Goal: Information Seeking & Learning: Learn about a topic

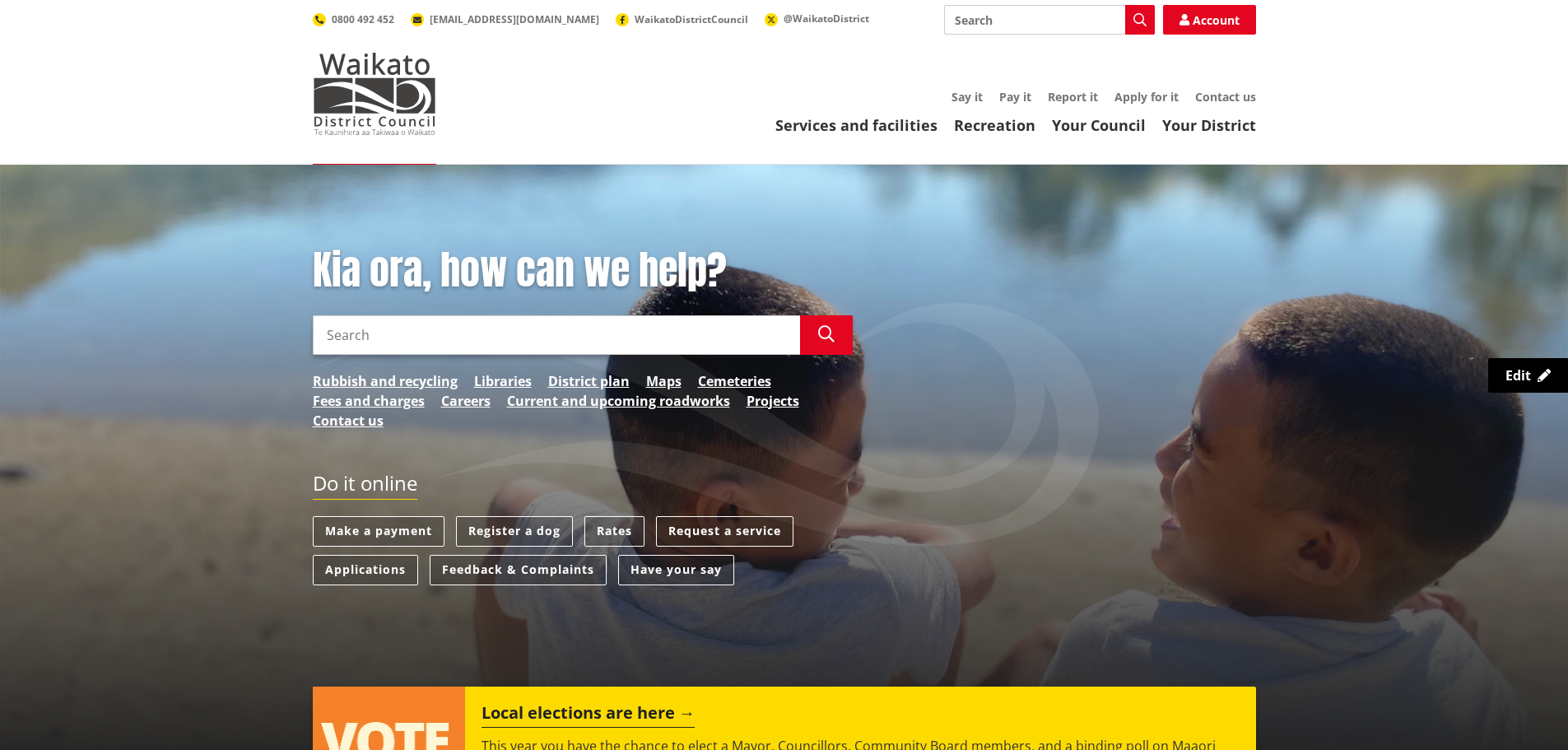
click at [677, 331] on input "Search" at bounding box center [556, 336] width 487 height 40
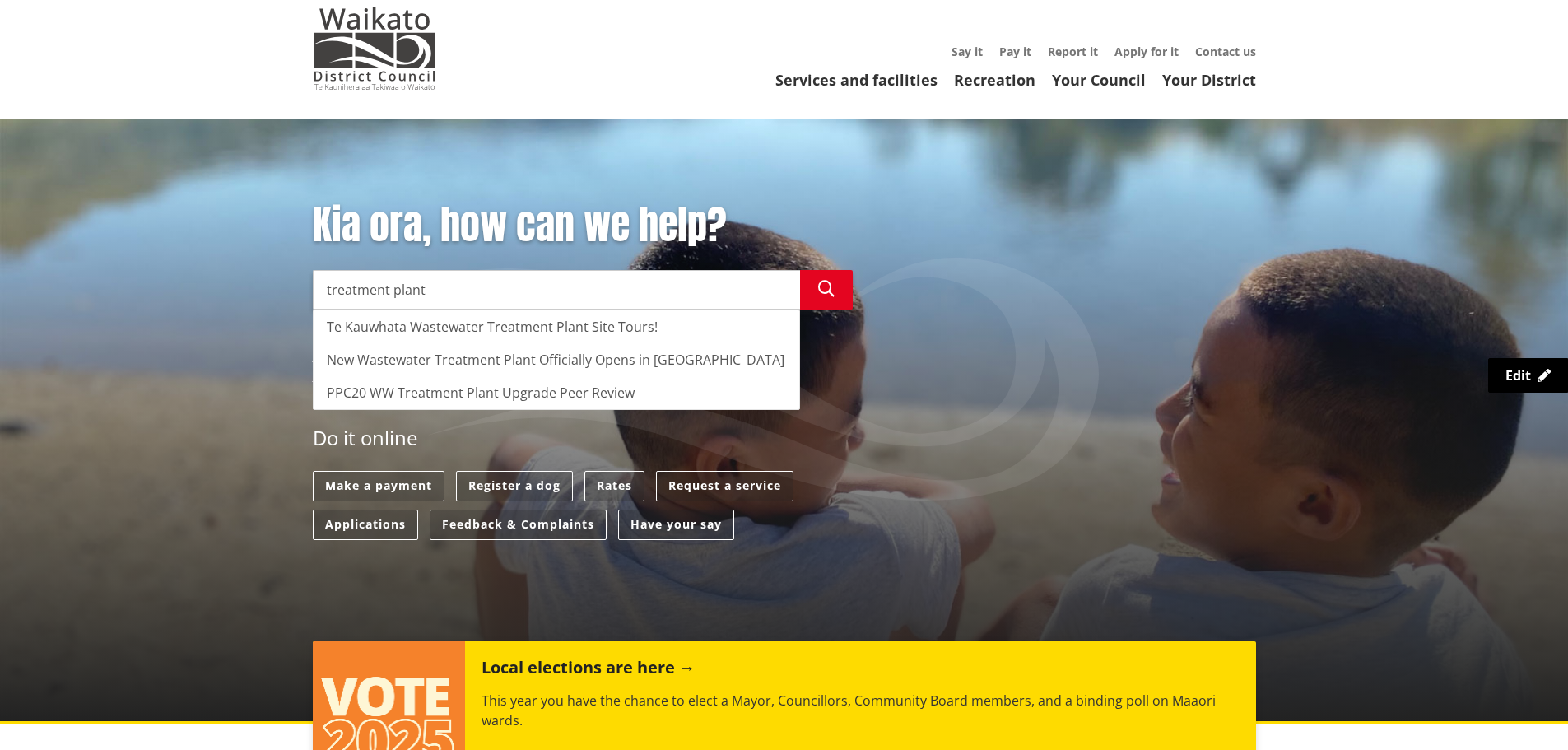
scroll to position [82, 0]
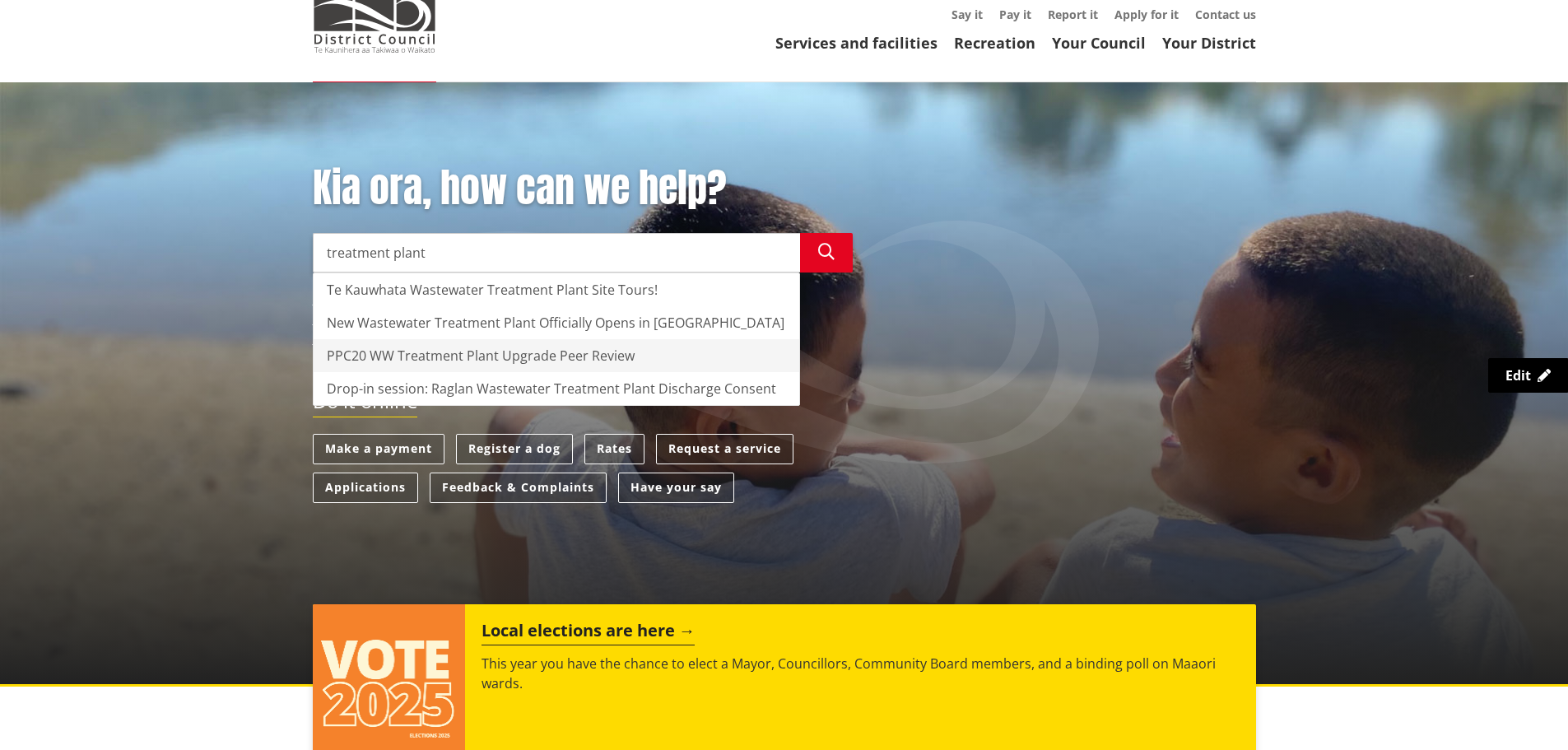
type input "treatment plant"
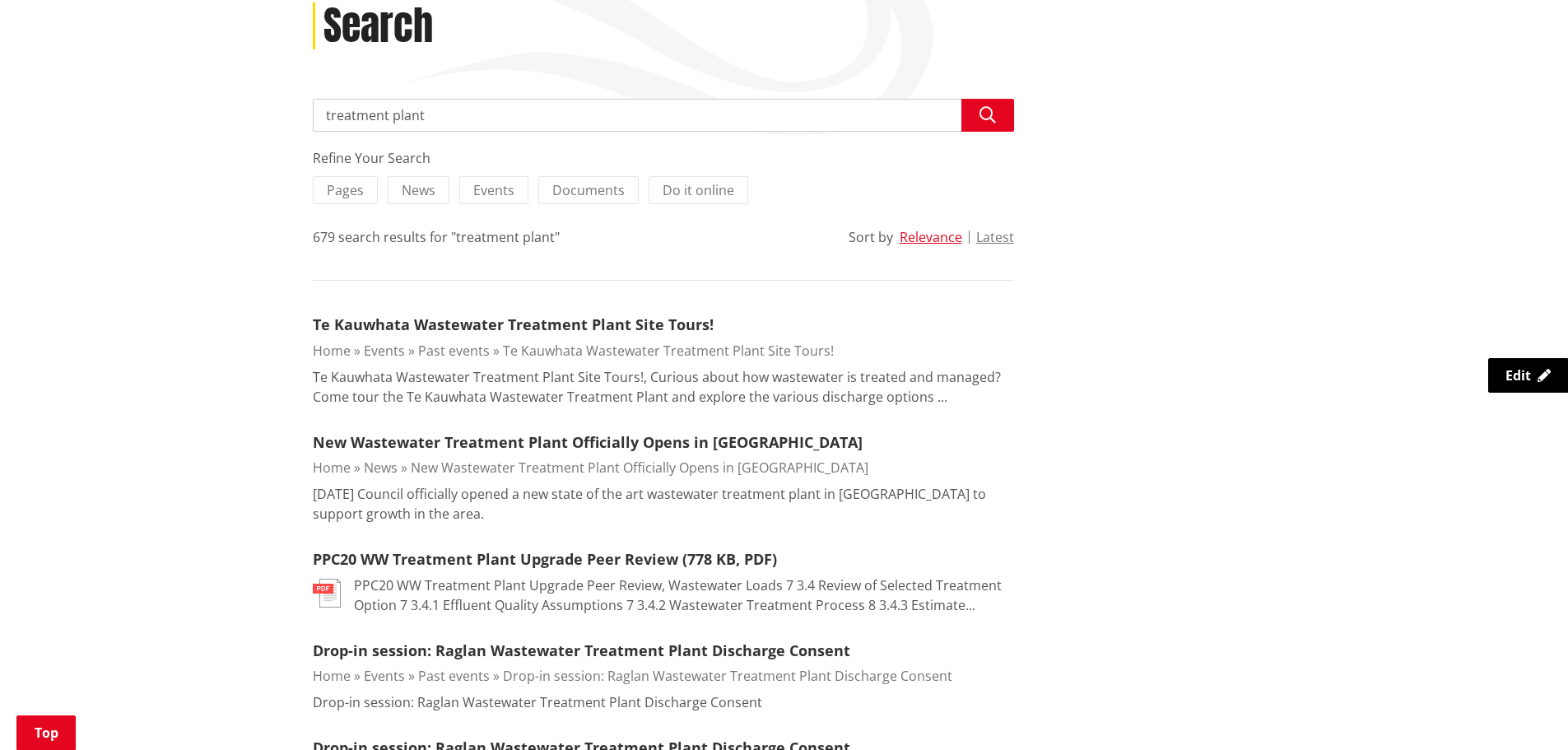
scroll to position [247, 0]
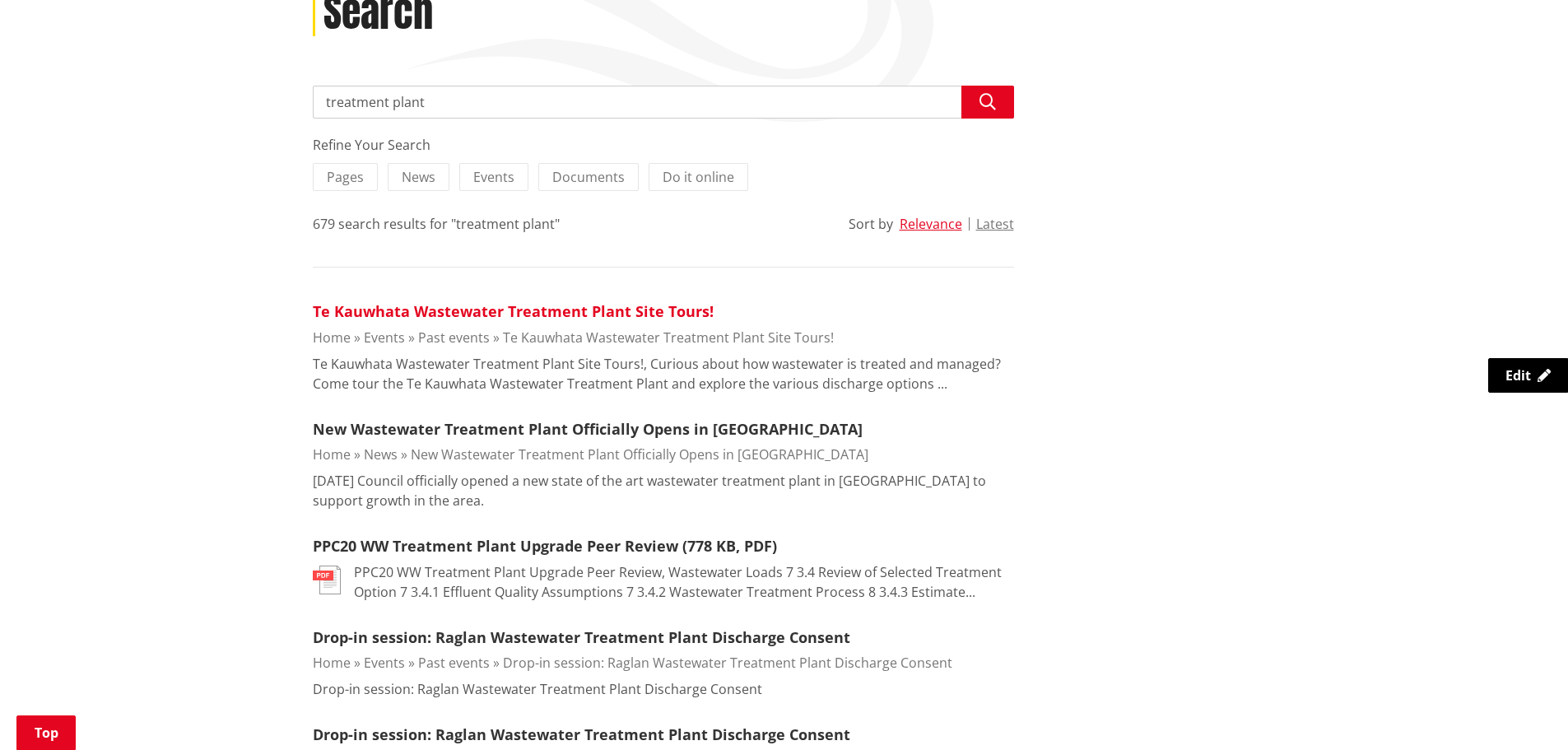
click at [406, 311] on link "Te Kauwhata Wastewater Treatment Plant Site Tours!" at bounding box center [513, 311] width 401 height 20
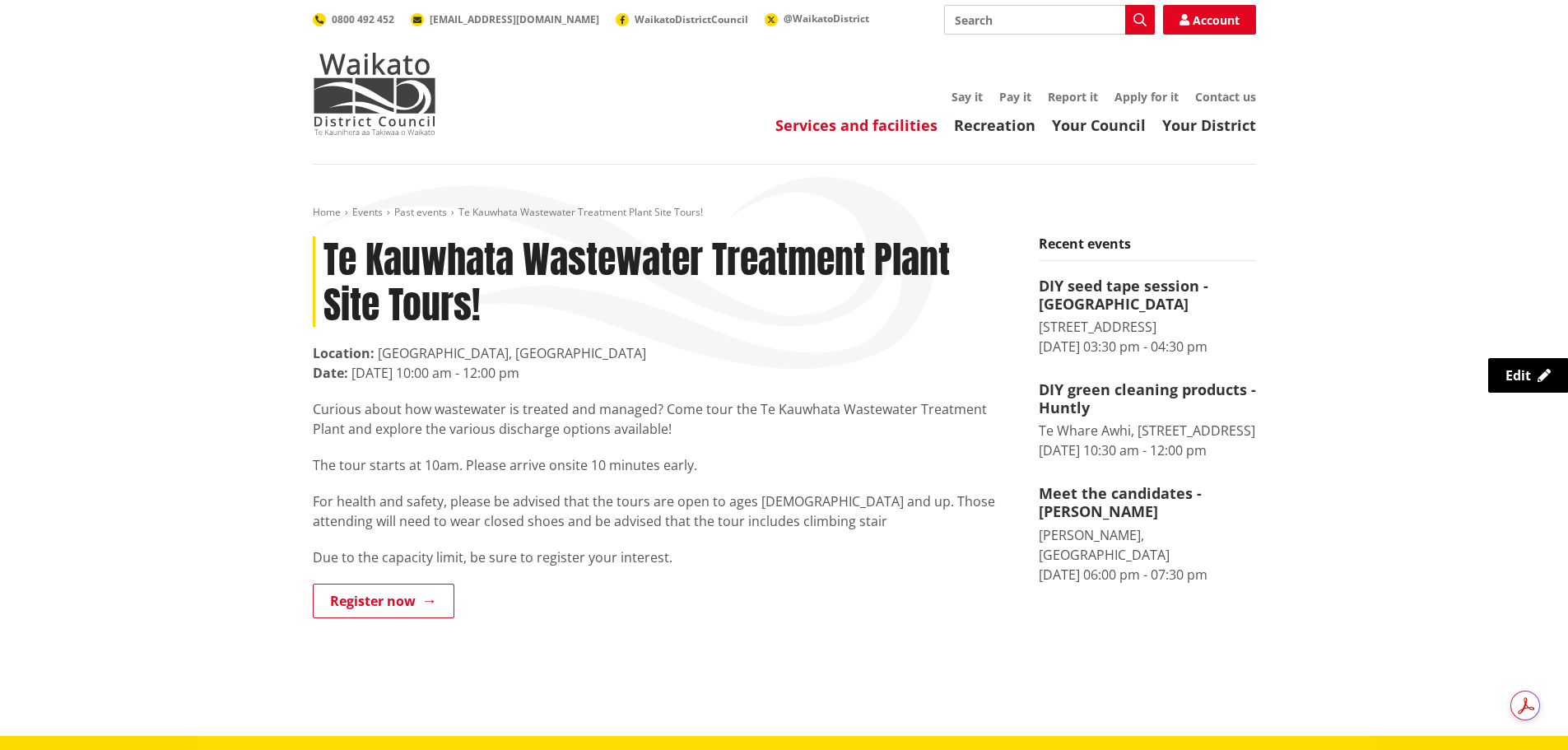
click at [908, 125] on link "Services and facilities" at bounding box center [856, 125] width 162 height 20
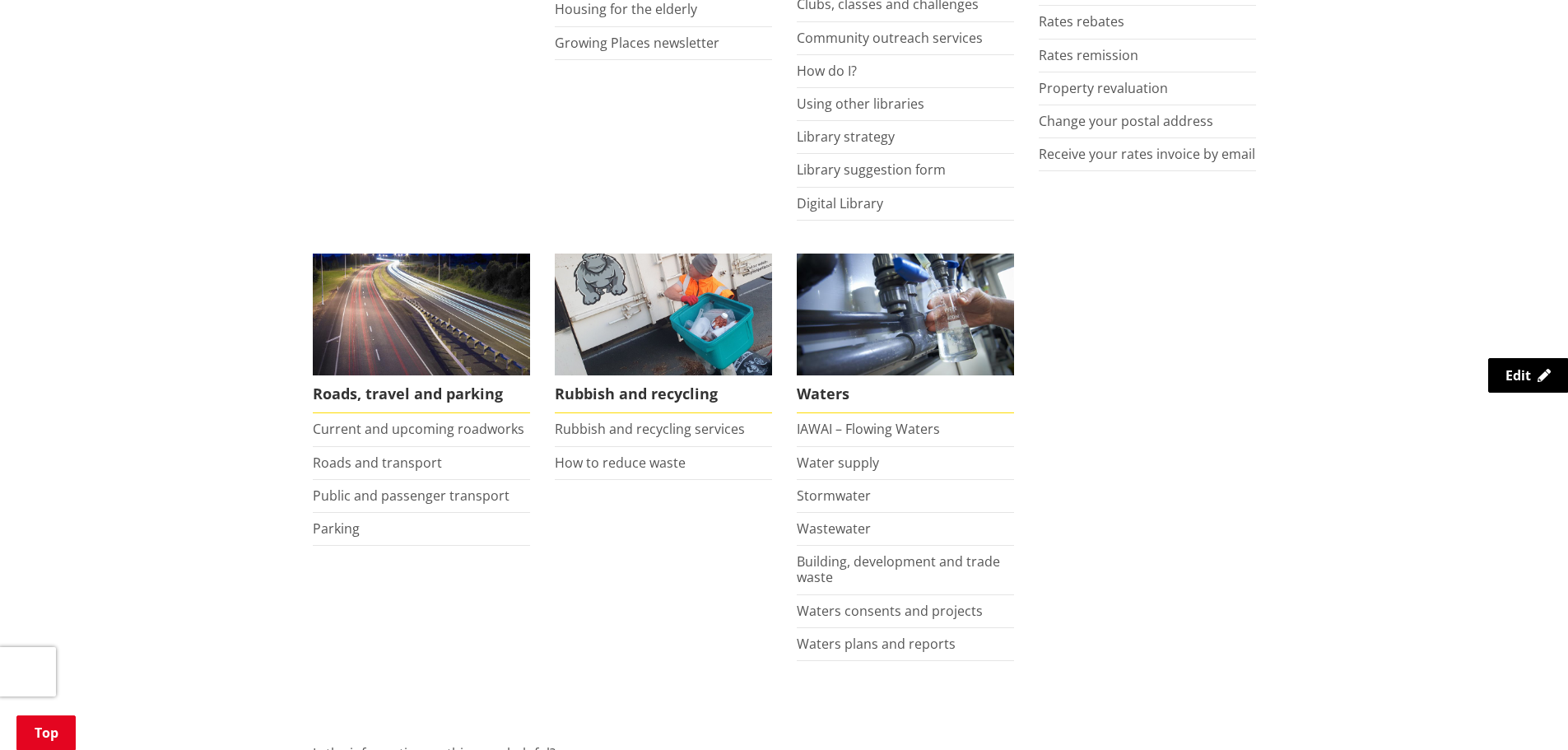
scroll to position [988, 0]
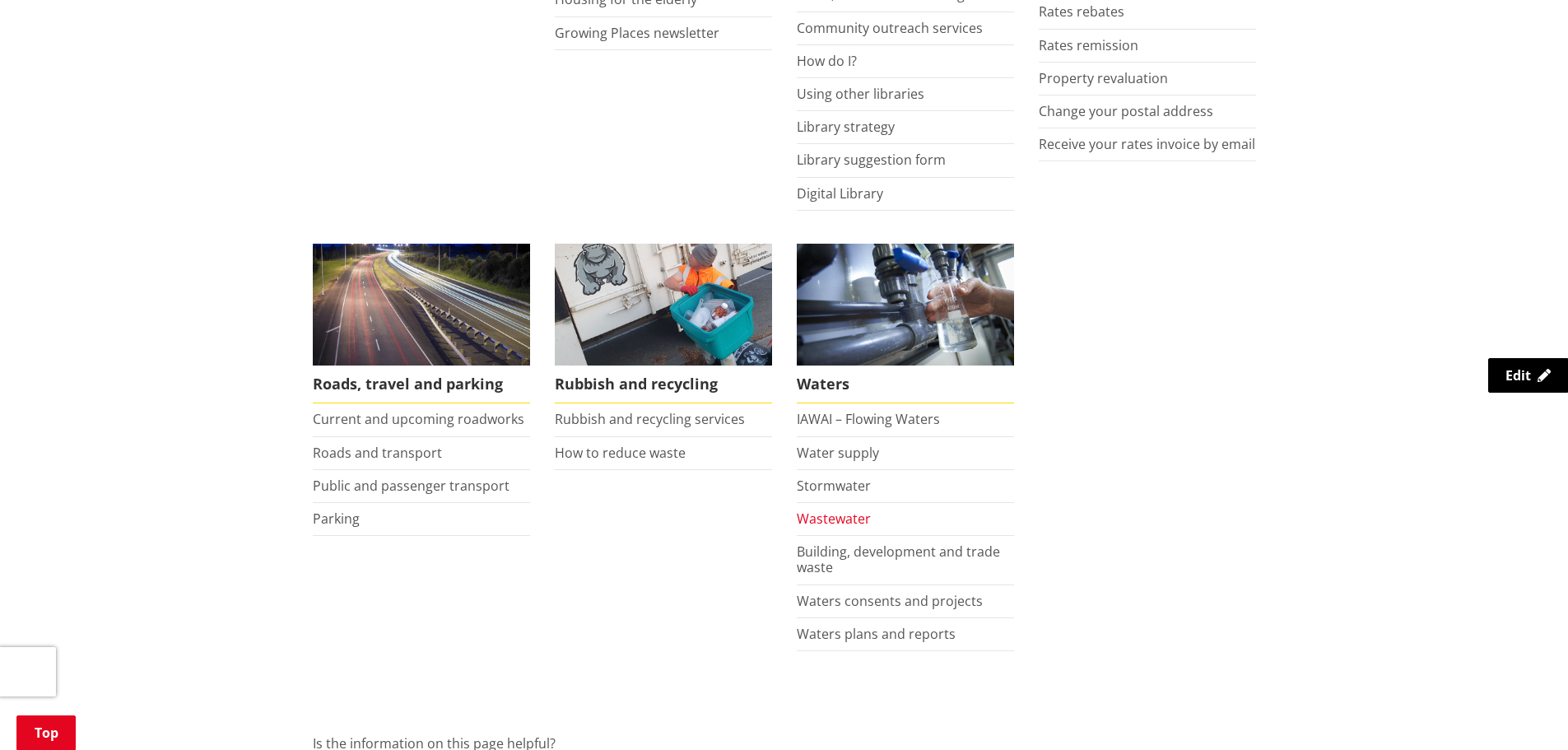
click at [851, 514] on link "Wastewater" at bounding box center [833, 519] width 74 height 18
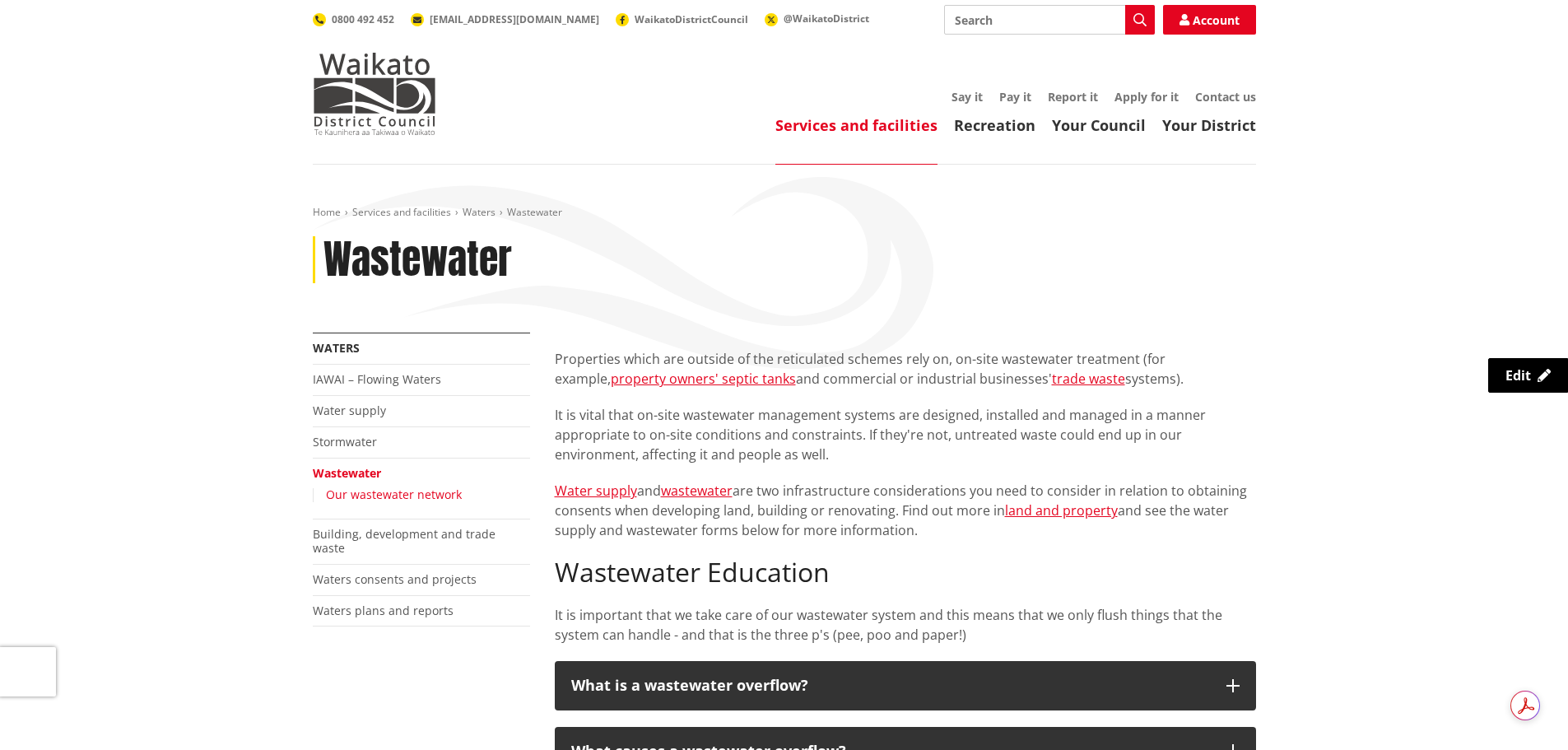
click at [388, 498] on link "Our wastewater network" at bounding box center [394, 494] width 136 height 16
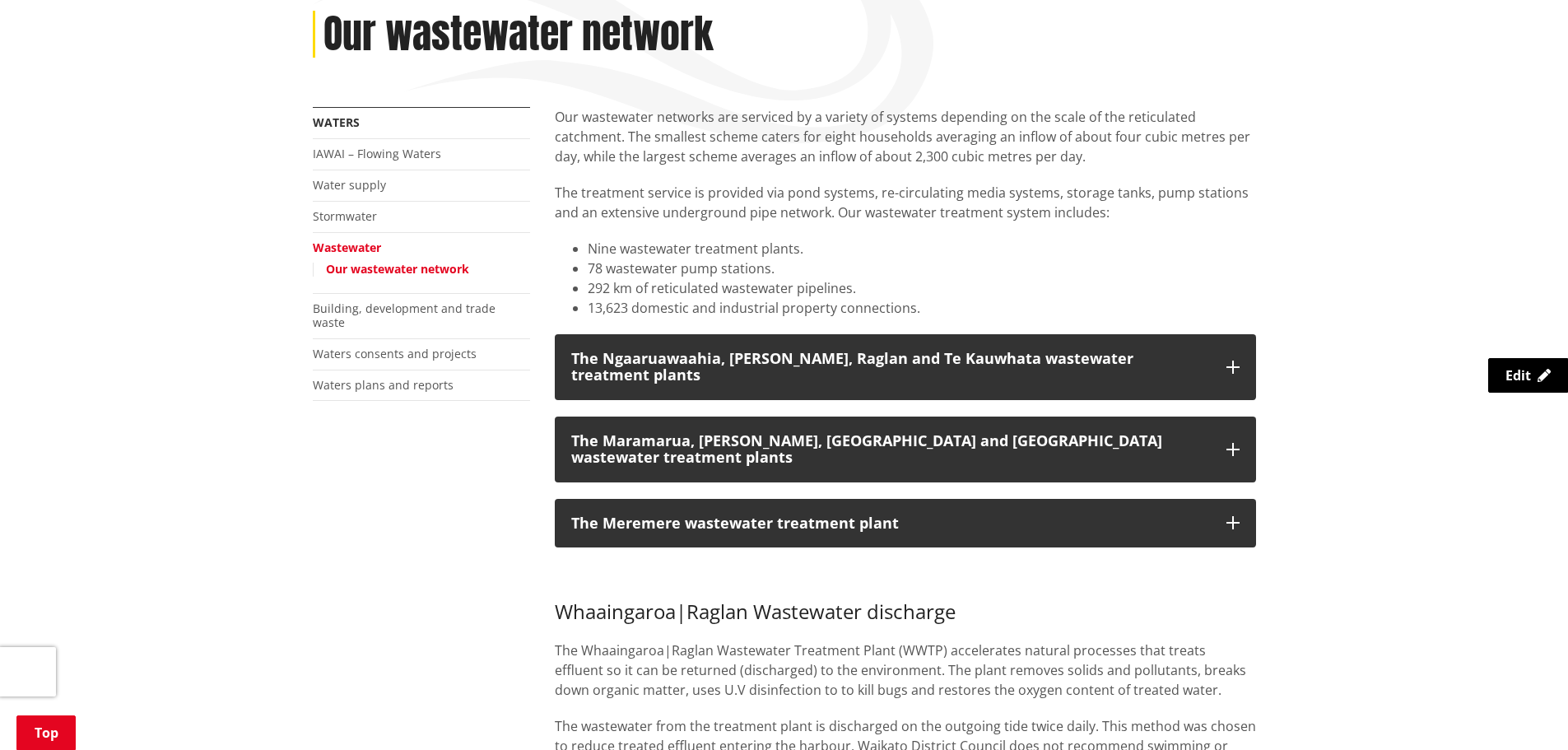
scroll to position [247, 0]
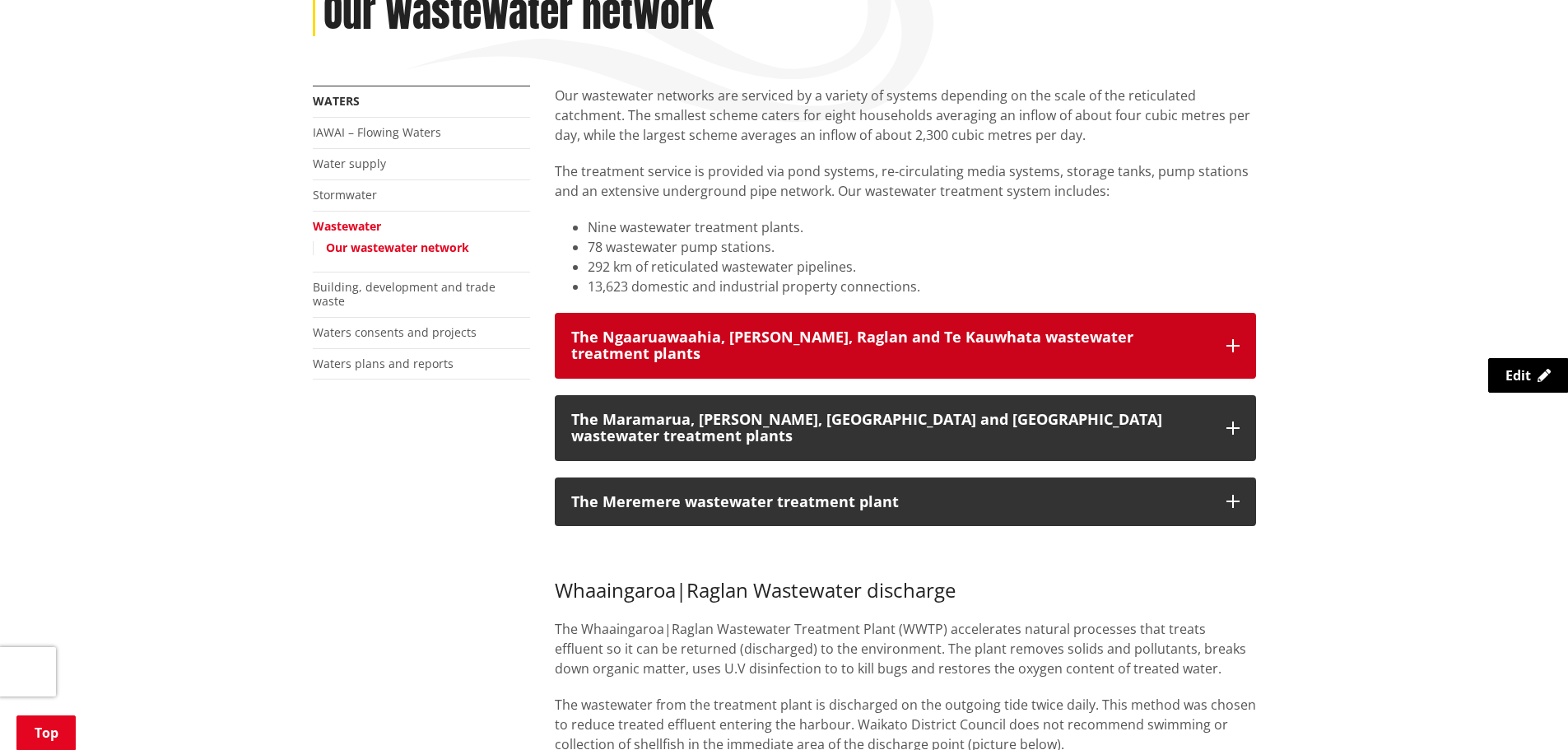
click at [1176, 341] on div "The Ngaaruawaahia, [PERSON_NAME], Raglan and Te Kauwhata wastewater treatment p…" at bounding box center [890, 346] width 638 height 33
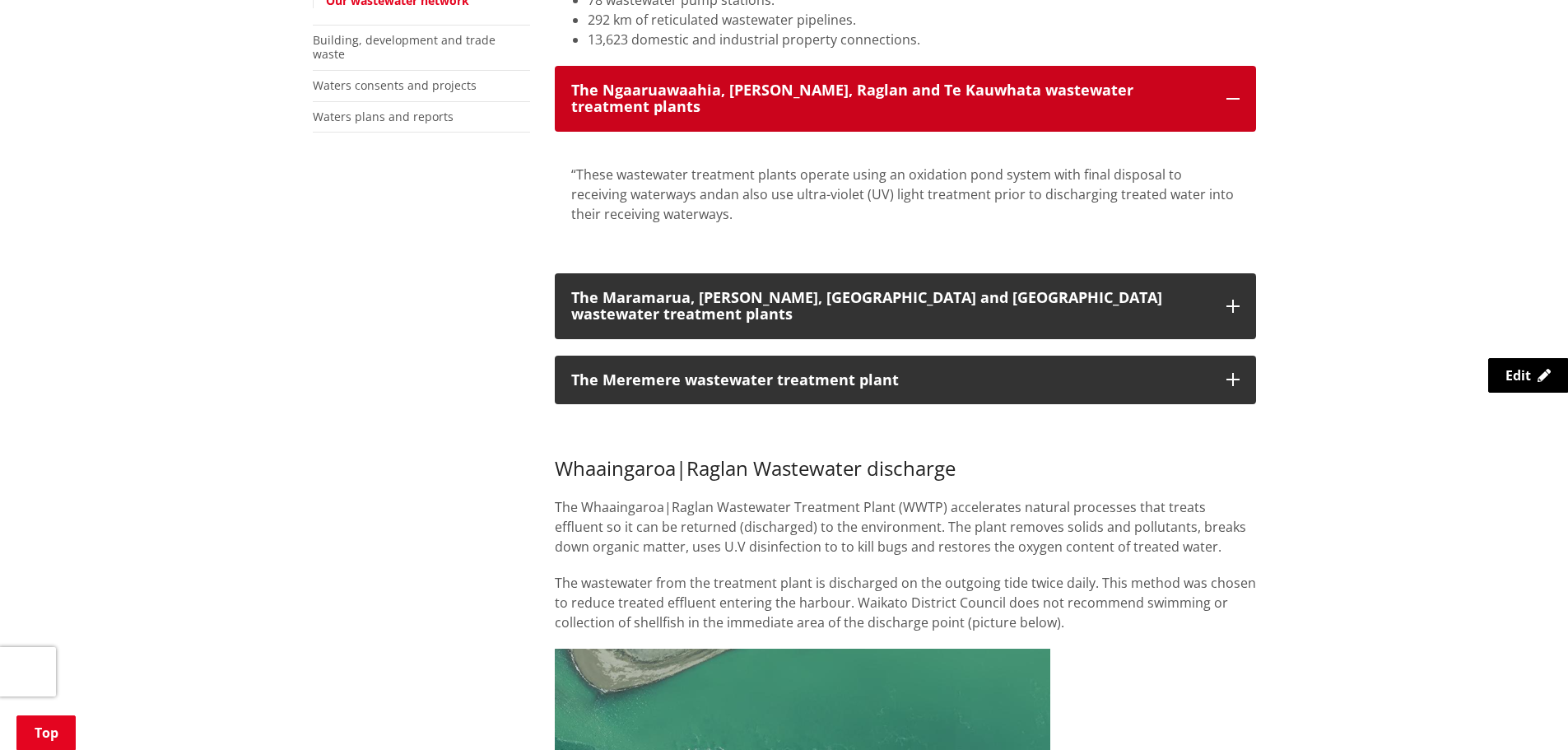
scroll to position [659, 0]
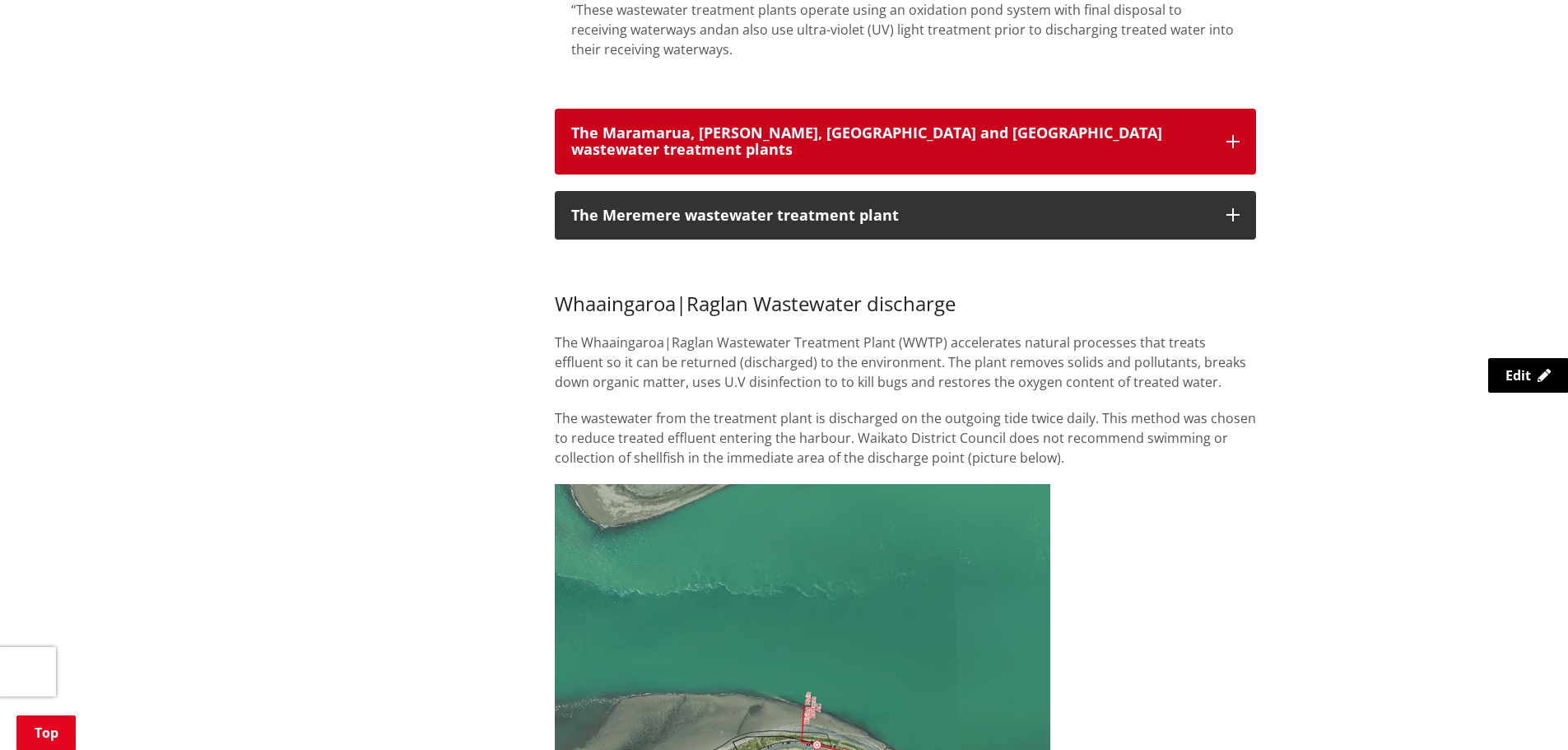
click at [1069, 127] on button "The Maramarua, [PERSON_NAME], [GEOGRAPHIC_DATA] and [GEOGRAPHIC_DATA] wastewate…" at bounding box center [905, 141] width 701 height 66
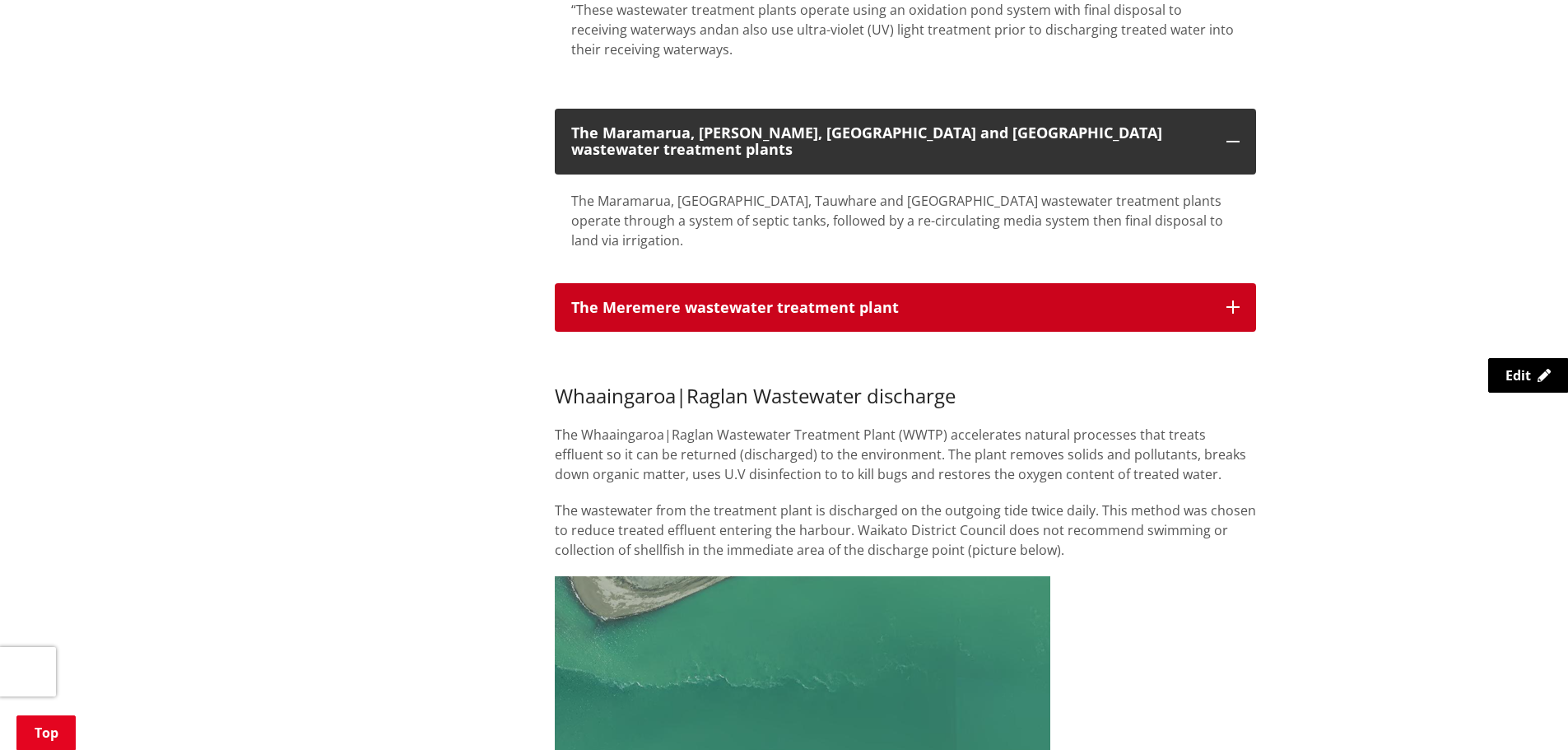
click at [996, 283] on button "The Meremere wastewater treatment plant" at bounding box center [905, 307] width 701 height 49
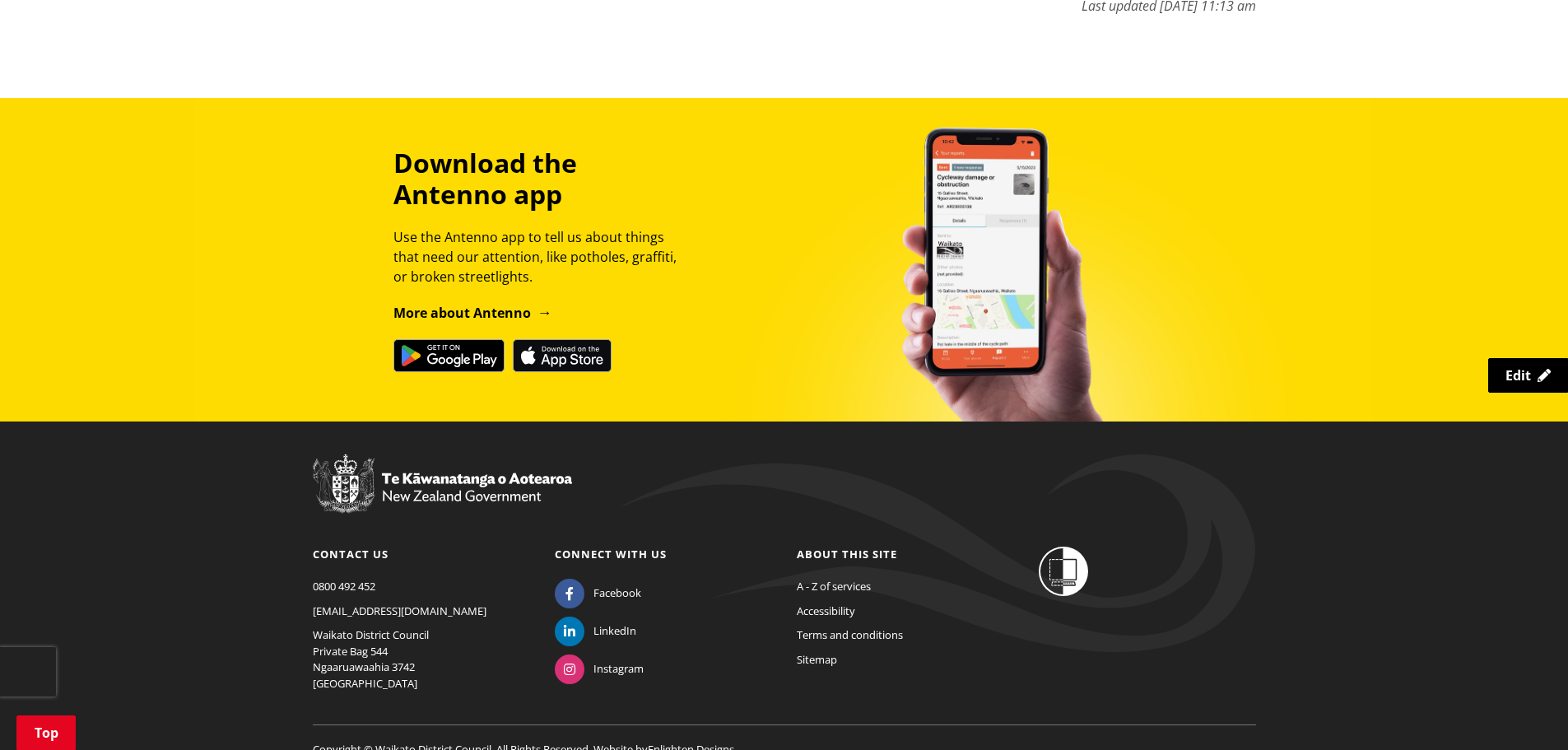
scroll to position [3215, 0]
